Goal: Task Accomplishment & Management: Manage account settings

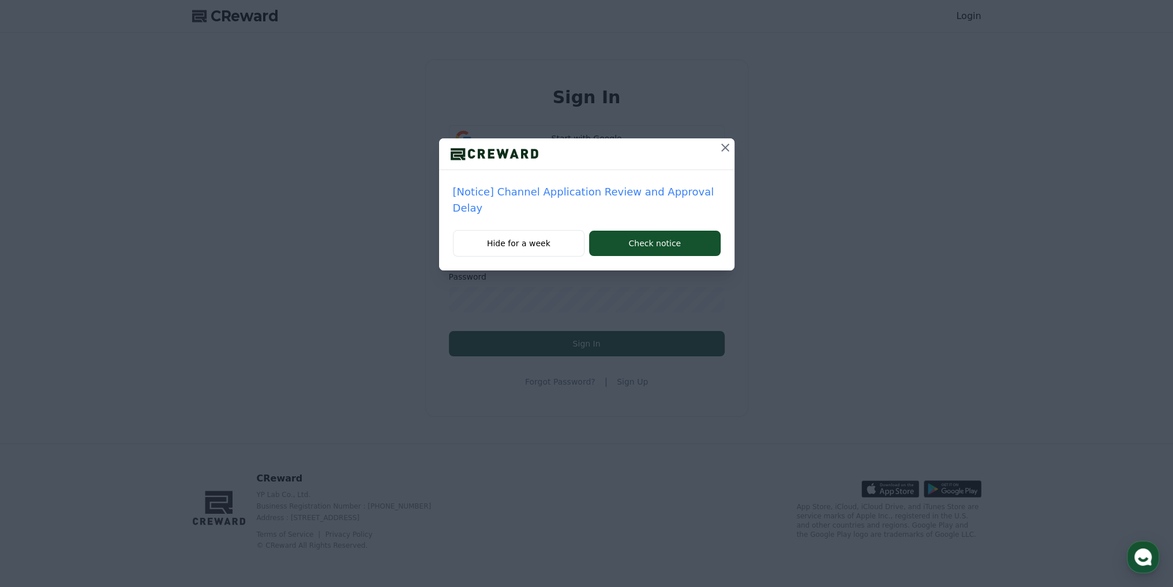
click at [718, 144] on icon at bounding box center [725, 148] width 14 height 14
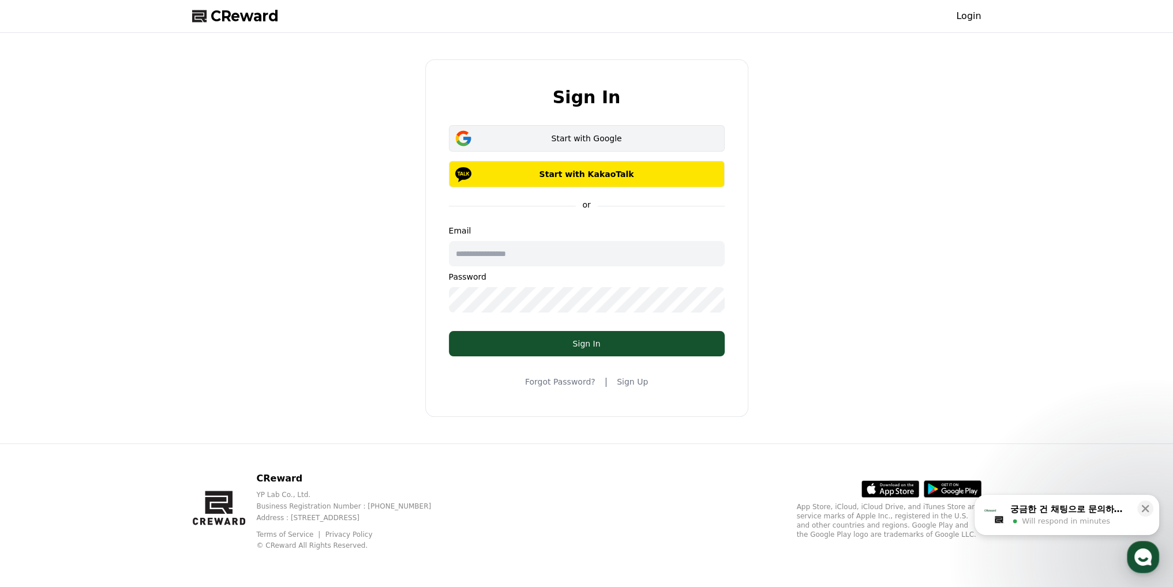
click at [602, 139] on div "Start with Google" at bounding box center [587, 139] width 242 height 12
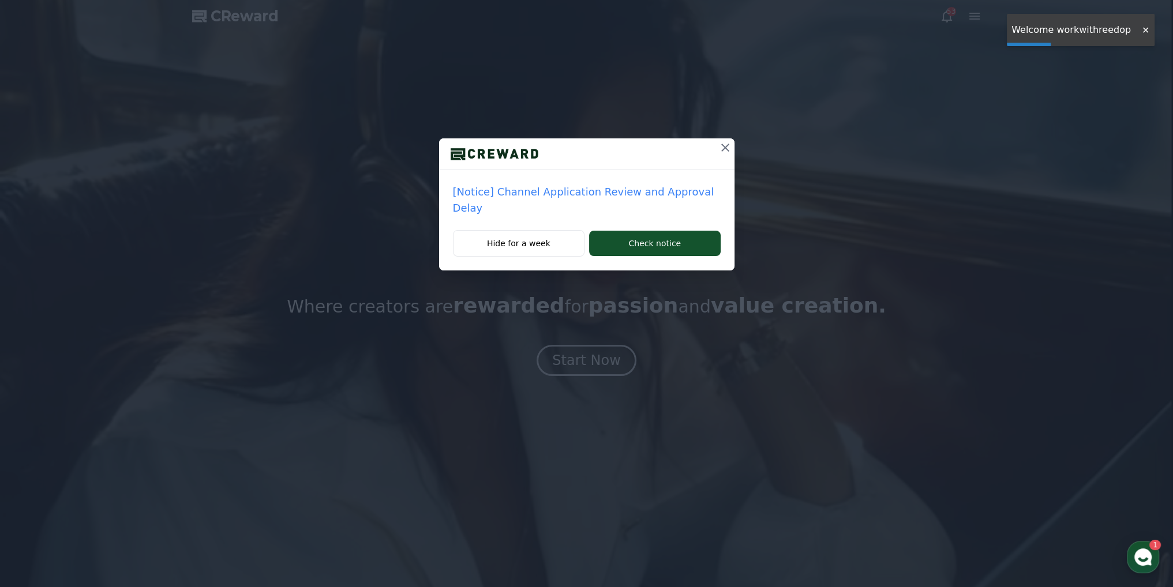
click at [718, 151] on icon at bounding box center [725, 148] width 14 height 14
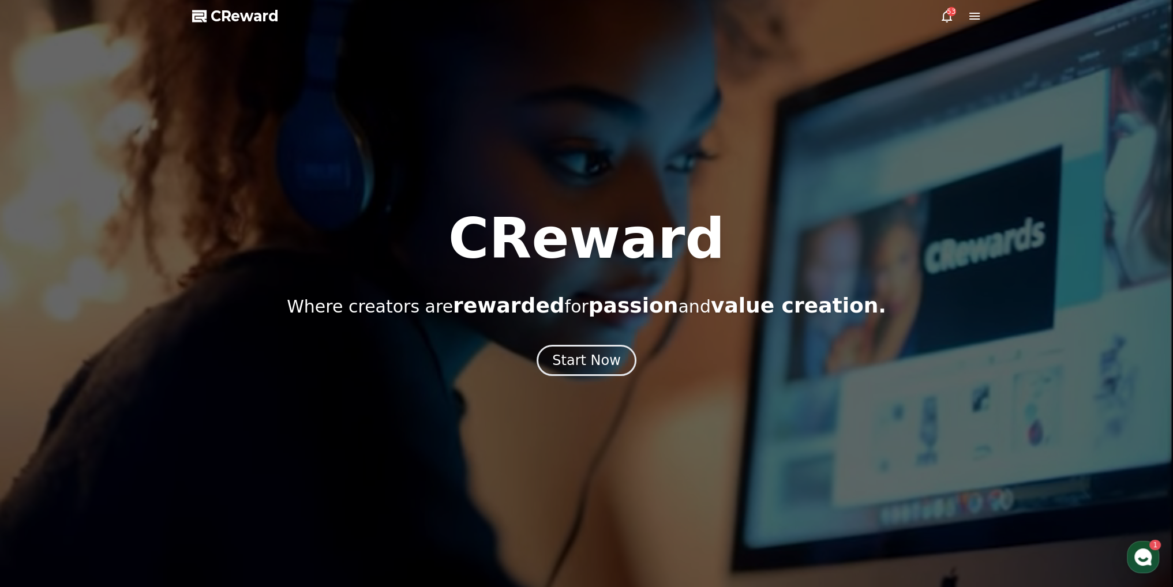
click at [970, 22] on icon at bounding box center [975, 16] width 14 height 14
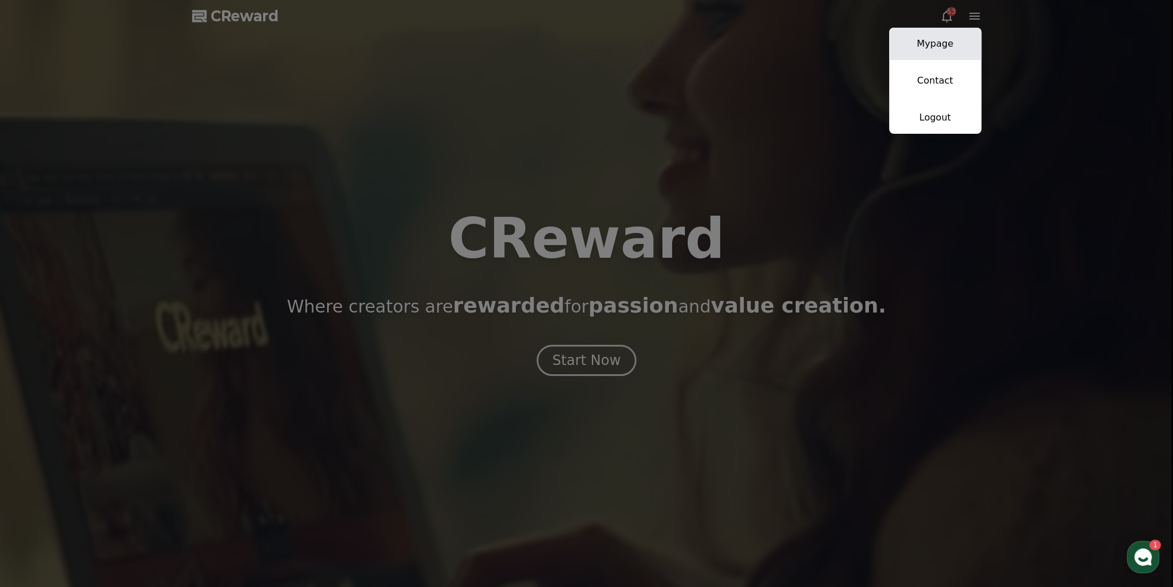
click at [954, 45] on link "Mypage" at bounding box center [935, 44] width 92 height 32
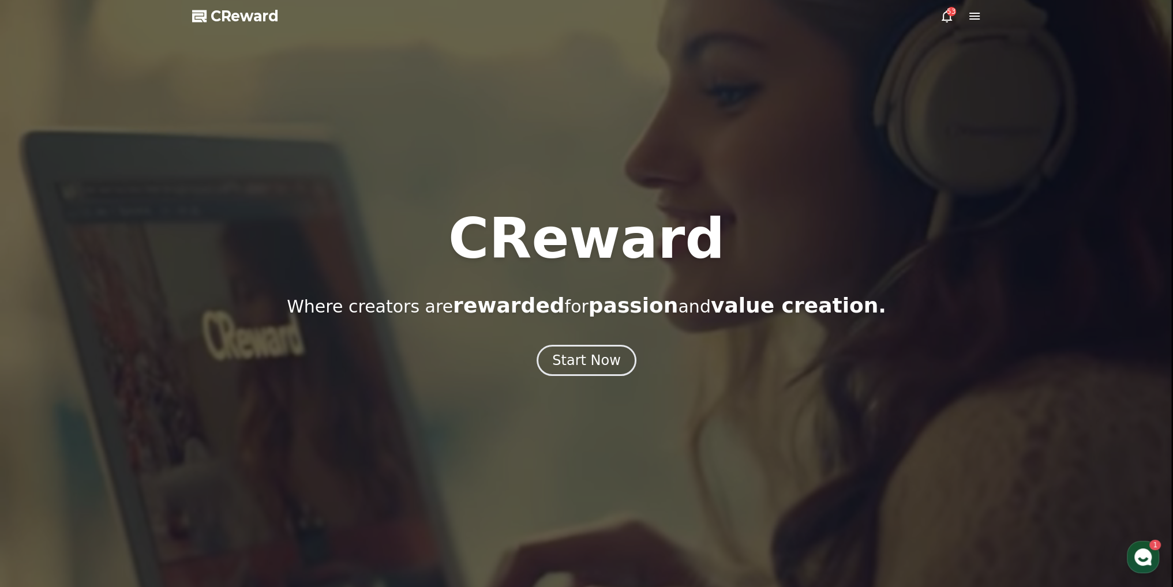
select select "**********"
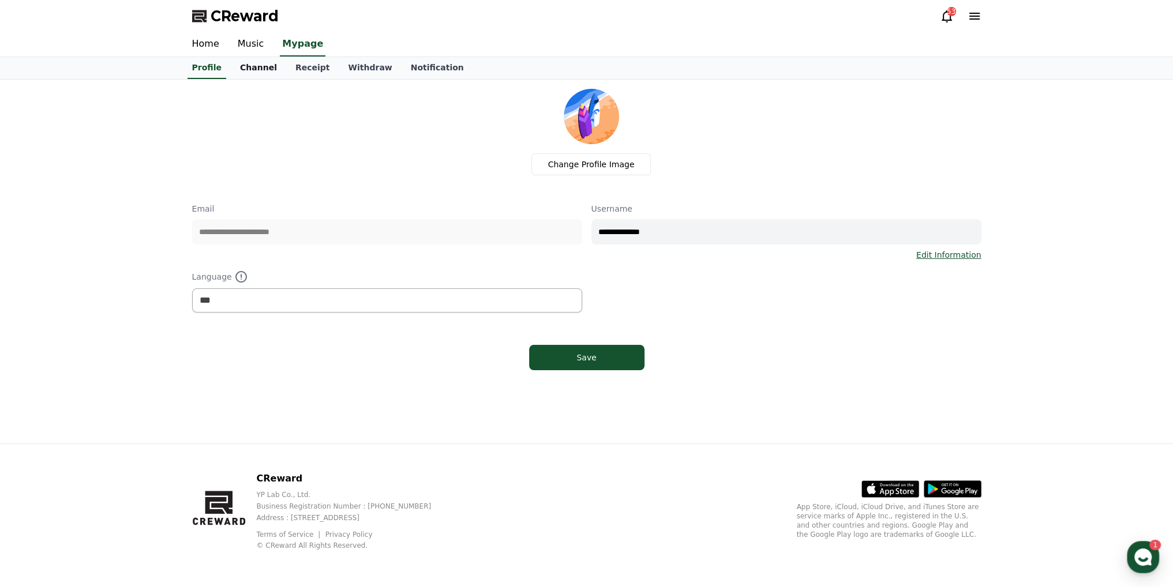
click at [253, 70] on link "Channel" at bounding box center [258, 68] width 55 height 22
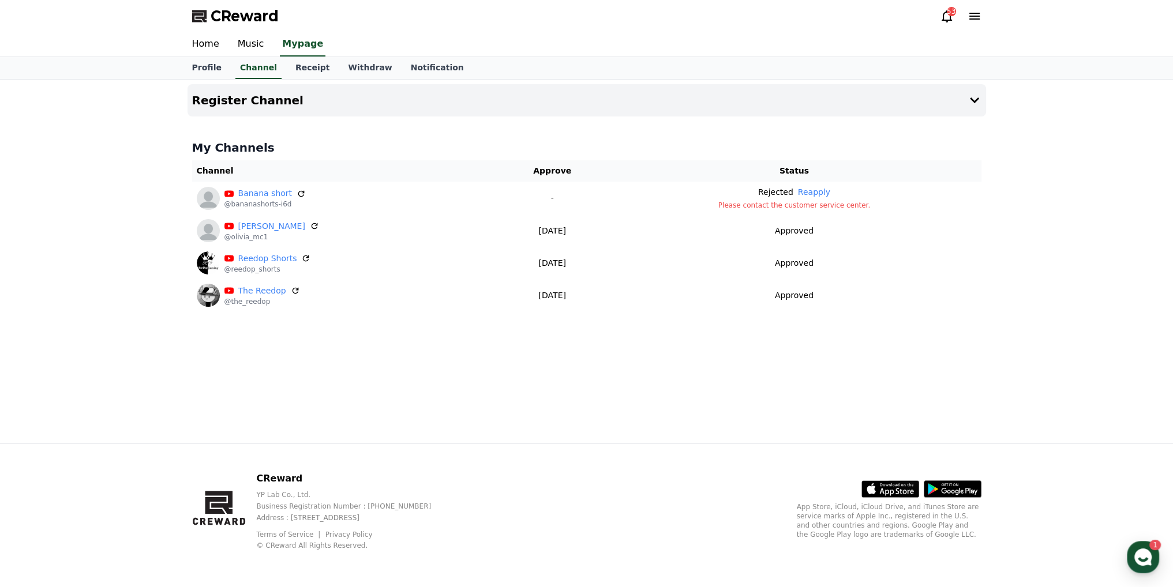
drag, startPoint x: 852, startPoint y: 198, endPoint x: 700, endPoint y: 361, distance: 222.5
click at [700, 361] on div "Register Channel My Channels Channel Approve Status Banana short @bananashorts-…" at bounding box center [587, 262] width 808 height 364
click at [245, 50] on link "Music" at bounding box center [250, 44] width 45 height 24
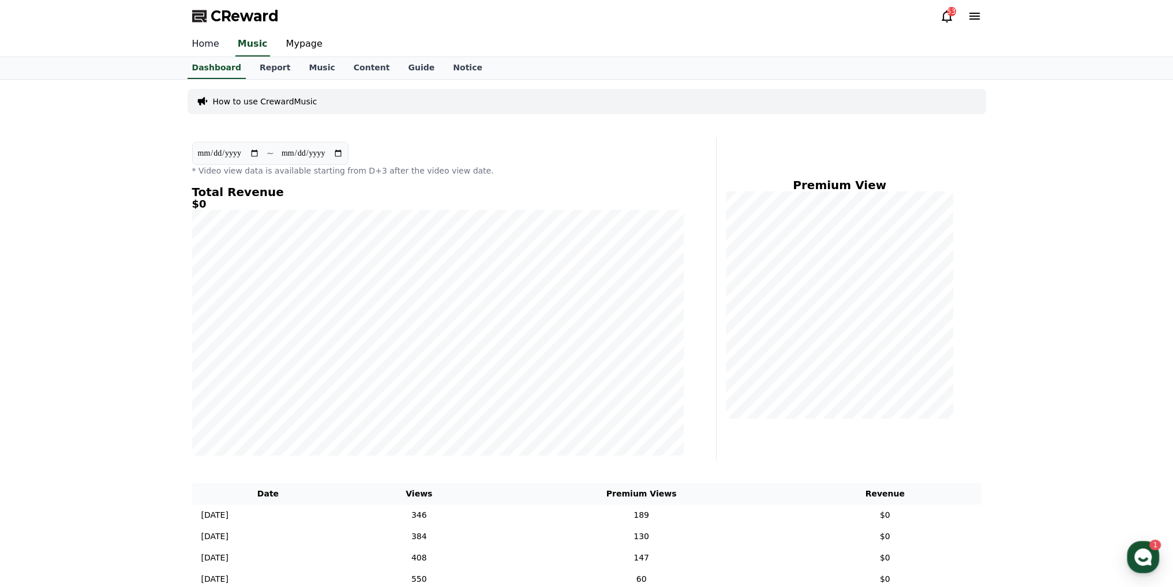
click at [196, 44] on link "Home" at bounding box center [206, 44] width 46 height 24
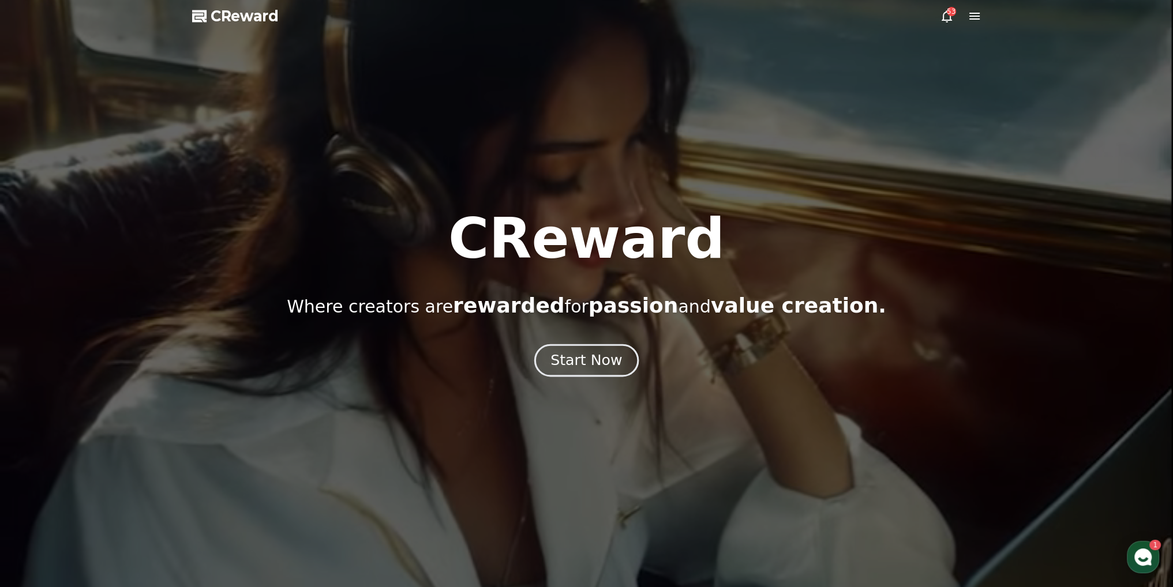
click at [571, 363] on div "Start Now" at bounding box center [586, 361] width 72 height 20
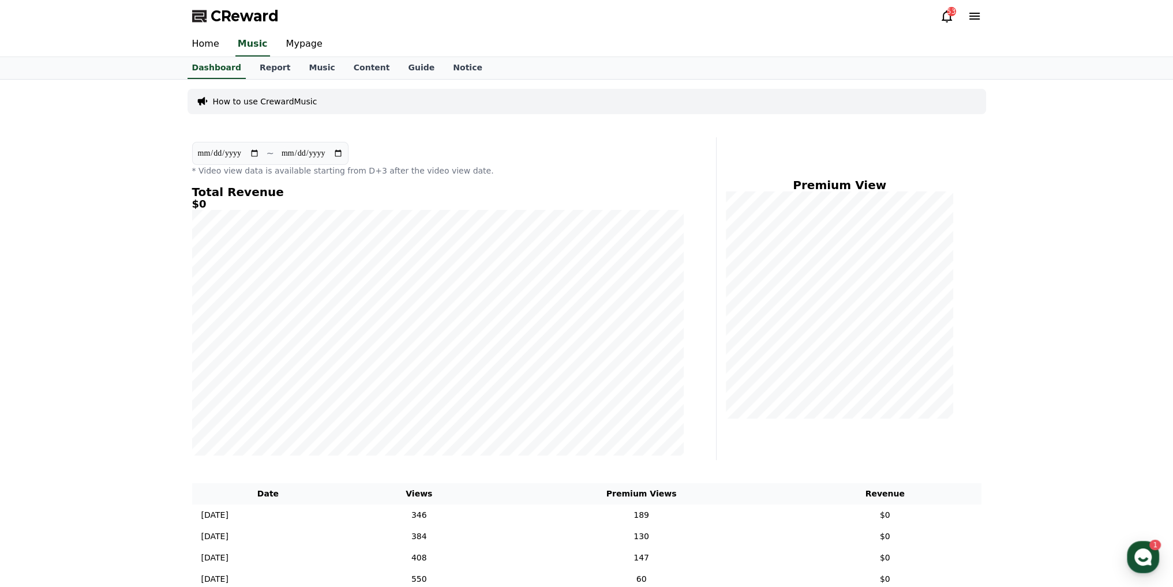
click at [947, 5] on div "CReward 53" at bounding box center [587, 16] width 808 height 32
click at [949, 14] on div "53" at bounding box center [951, 11] width 9 height 9
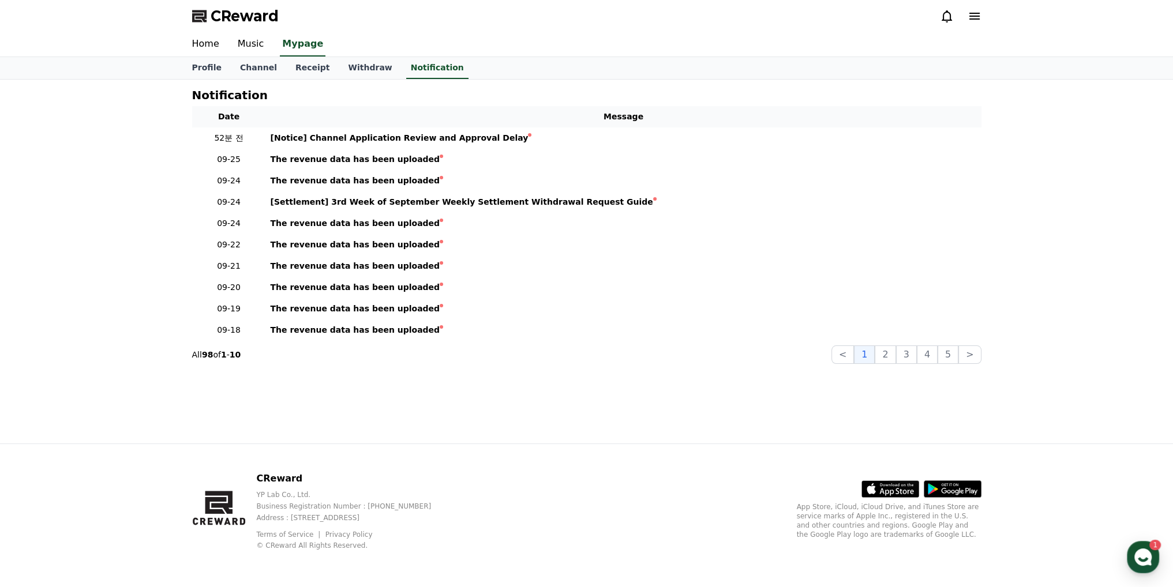
click at [949, 14] on icon at bounding box center [947, 16] width 14 height 14
click at [370, 60] on link "Withdraw" at bounding box center [370, 68] width 62 height 22
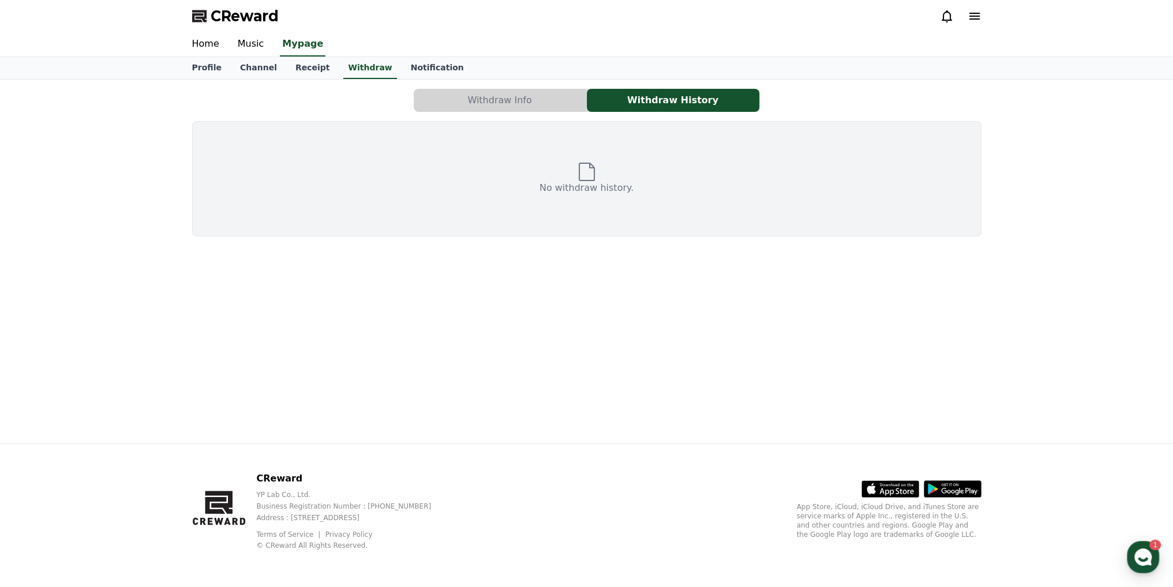
click at [508, 102] on button "Withdraw Info" at bounding box center [500, 100] width 173 height 23
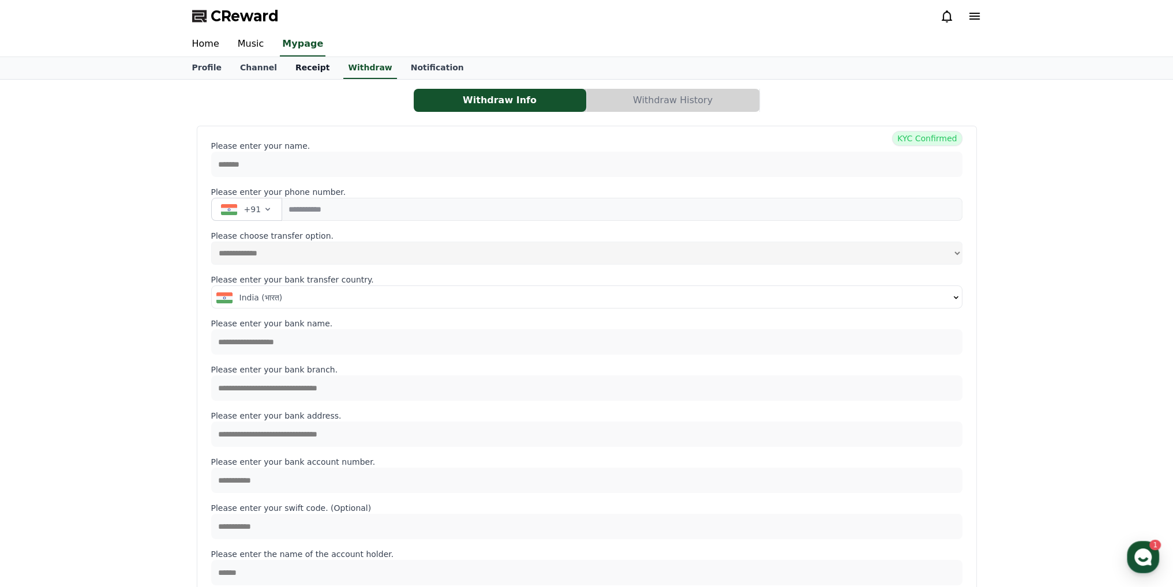
click at [314, 62] on link "Receipt" at bounding box center [312, 68] width 53 height 22
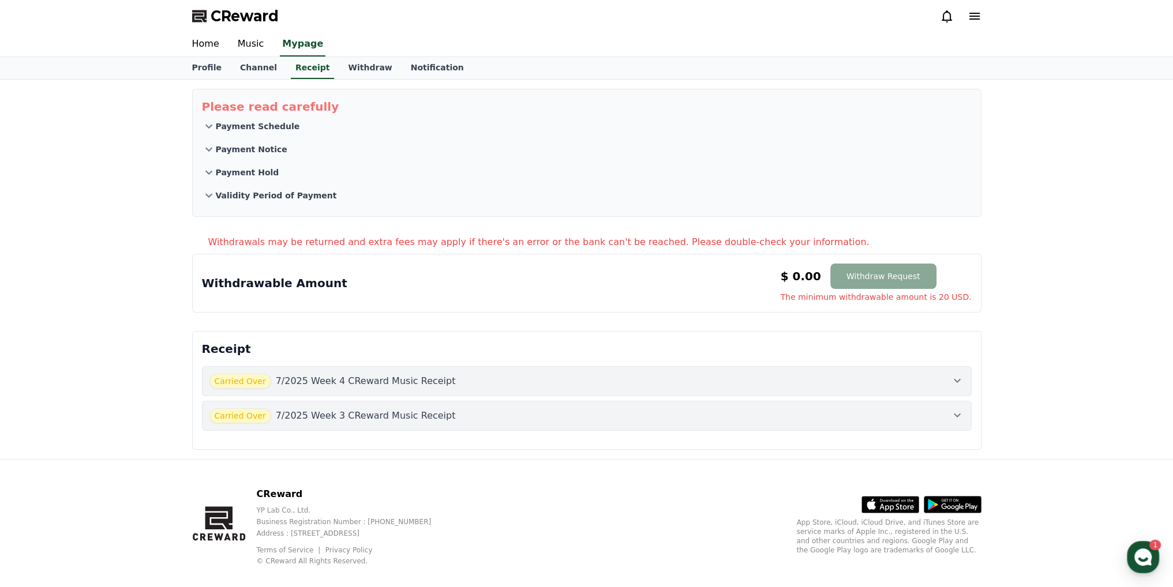
click at [923, 381] on div "Carried Over 7/2025 Week 4 CReward Music Receipt" at bounding box center [586, 381] width 755 height 15
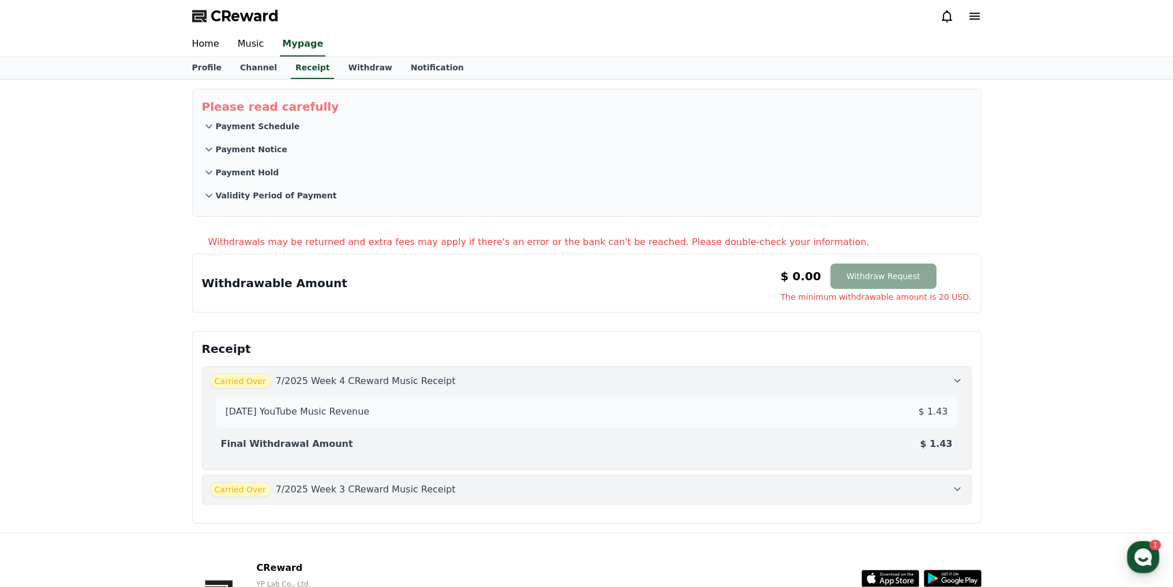
click at [923, 381] on div "Carried Over 7/2025 Week 4 CReward Music Receipt" at bounding box center [586, 381] width 755 height 15
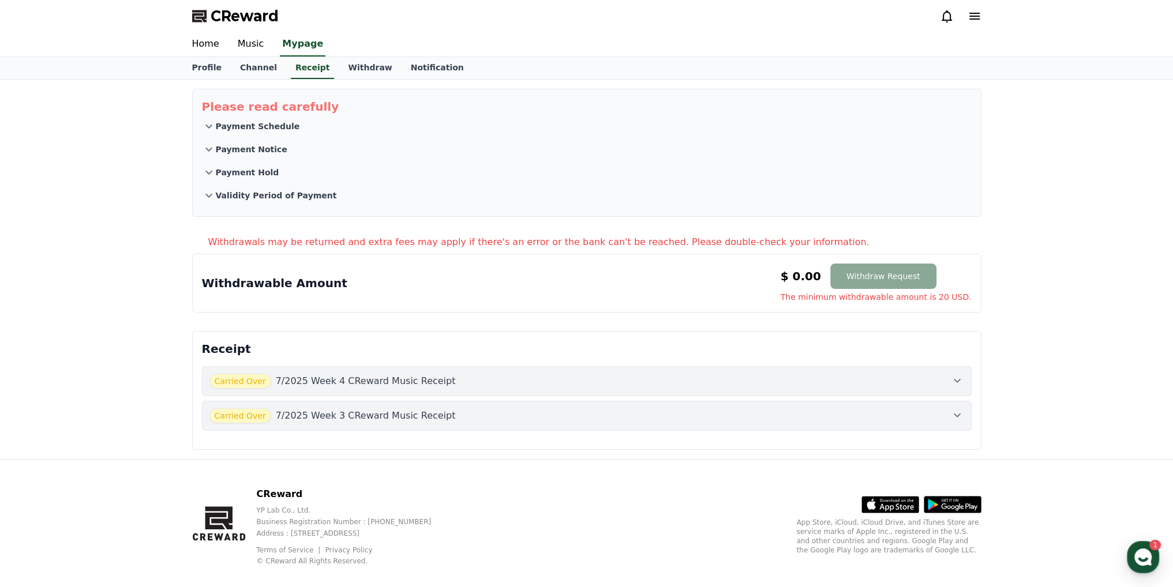
click at [941, 422] on button "Carried Over 7/2025 Week 3 CReward Music Receipt" at bounding box center [587, 416] width 770 height 30
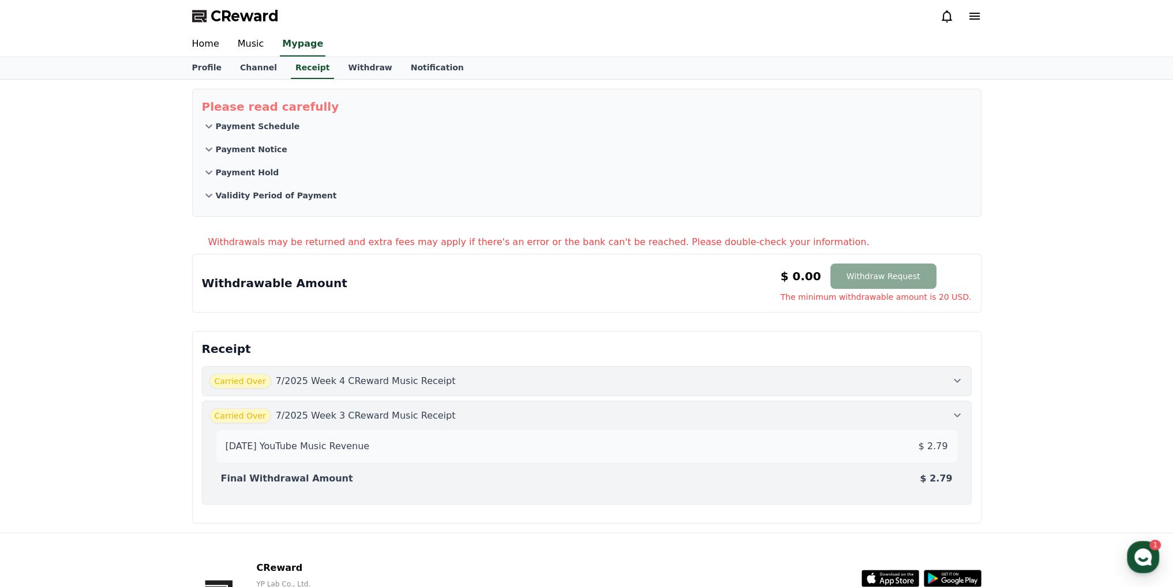
click at [941, 424] on div "2025-07-3 YouTube Music Revenue $ 2.79 Final Withdrawal Amount $ 2.79" at bounding box center [586, 461] width 755 height 74
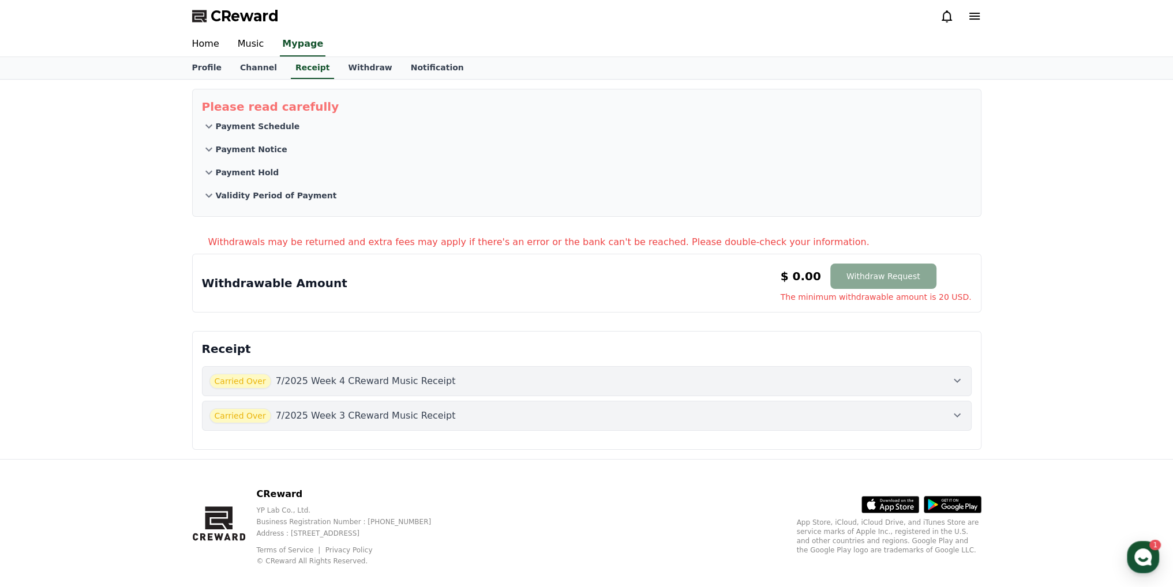
click at [941, 422] on button "Carried Over 7/2025 Week 3 CReward Music Receipt" at bounding box center [587, 416] width 770 height 30
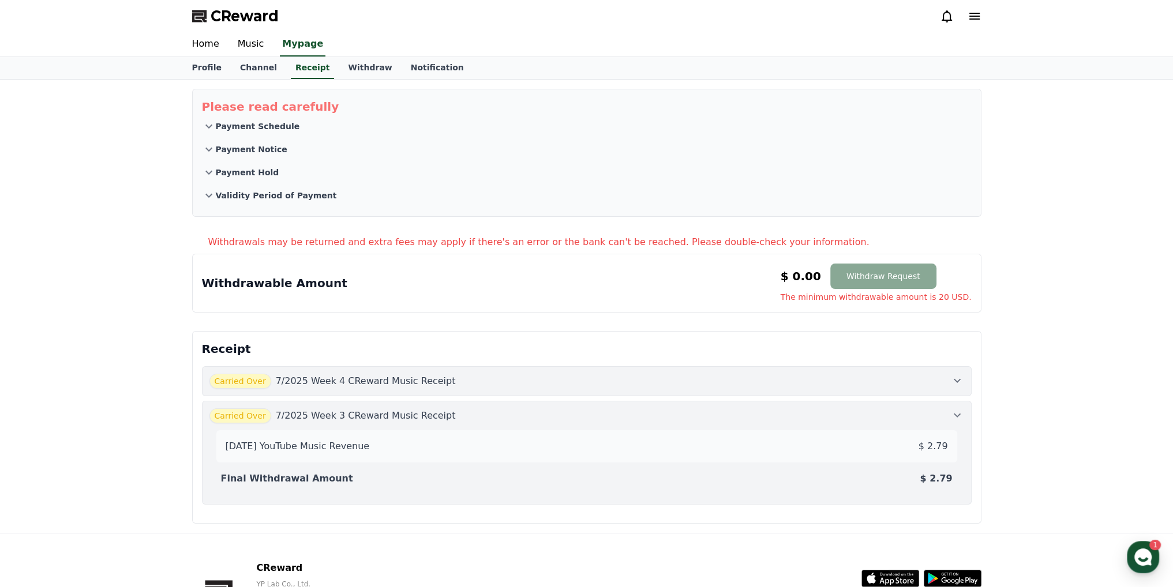
click at [942, 430] on div "2025-07-3 YouTube Music Revenue $ 2.79" at bounding box center [586, 446] width 741 height 32
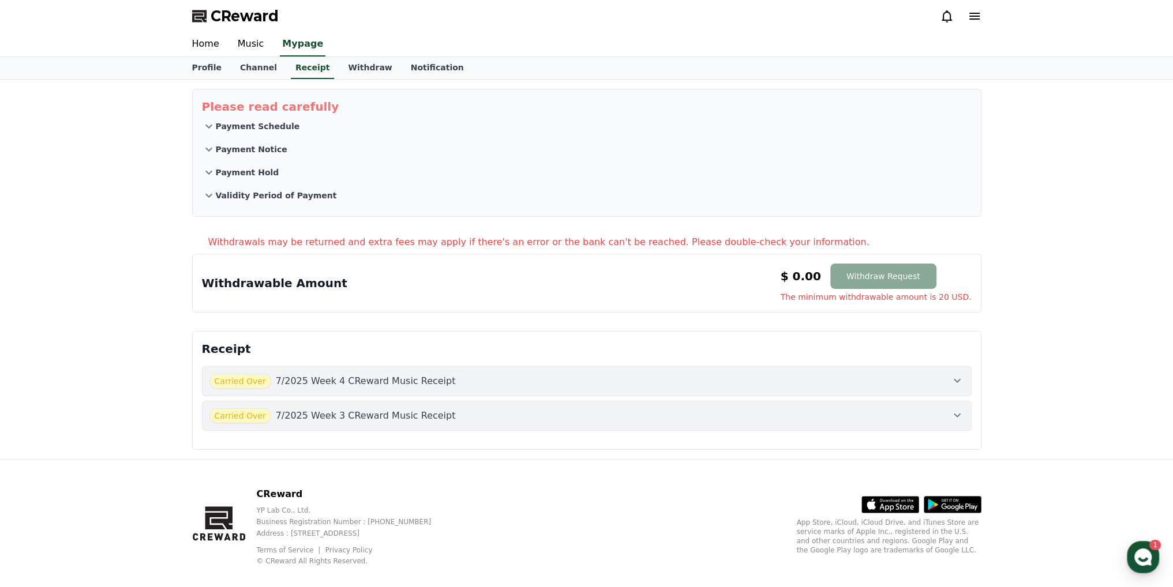
click at [942, 428] on button "Carried Over 7/2025 Week 3 CReward Music Receipt" at bounding box center [587, 416] width 770 height 30
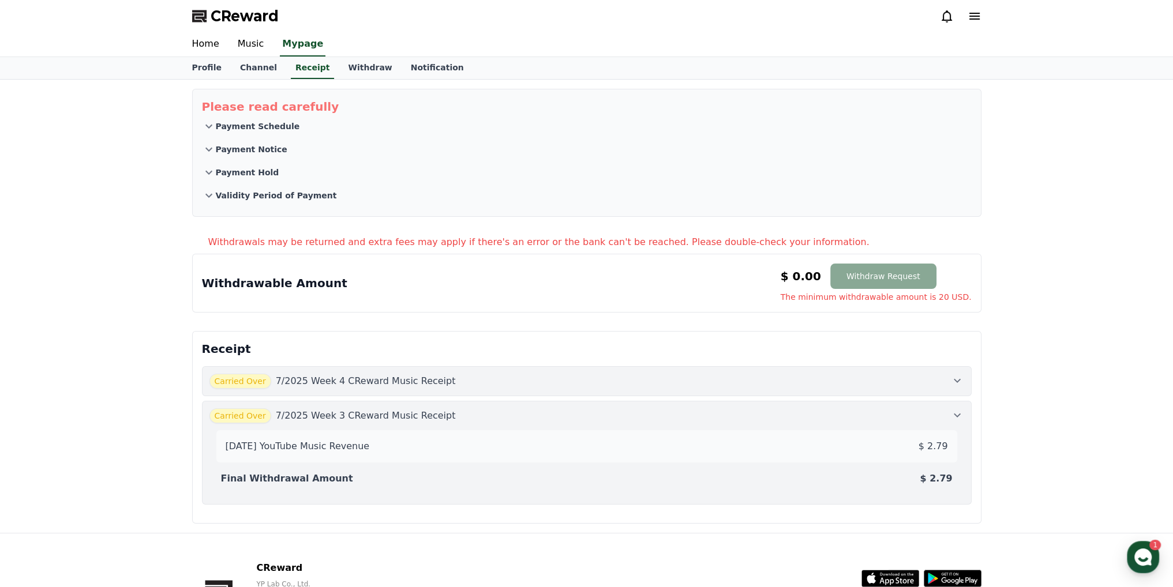
drag, startPoint x: 933, startPoint y: 448, endPoint x: 945, endPoint y: 445, distance: 12.0
click at [945, 445] on p "$ 2.79" at bounding box center [933, 447] width 29 height 14
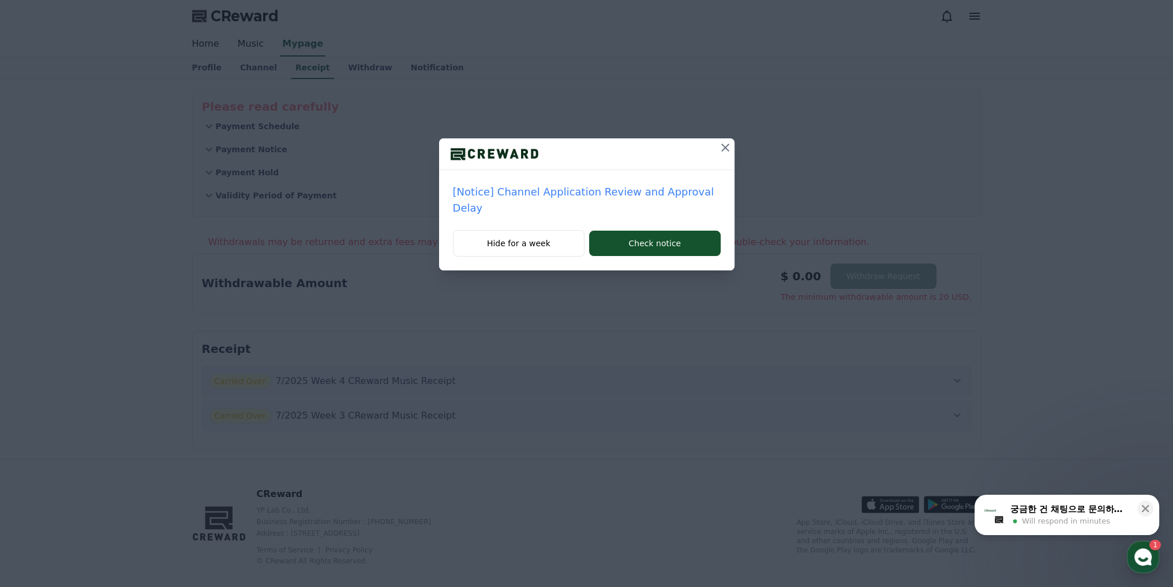
click at [723, 148] on icon at bounding box center [725, 148] width 14 height 14
